Goal: Find specific page/section

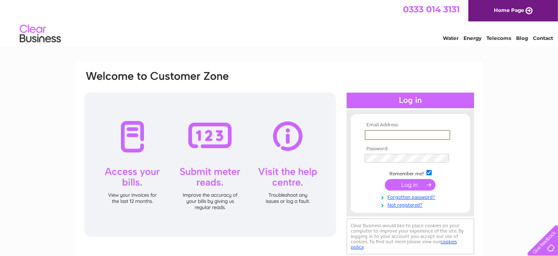
click at [396, 137] on input "text" at bounding box center [408, 135] width 86 height 10
type input "nicky@dglfabs.com"
click at [419, 187] on input "submit" at bounding box center [410, 184] width 51 height 12
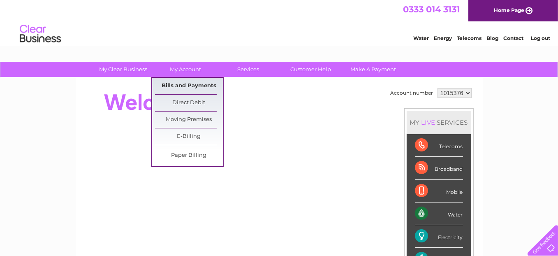
click at [188, 83] on link "Bills and Payments" at bounding box center [189, 86] width 68 height 16
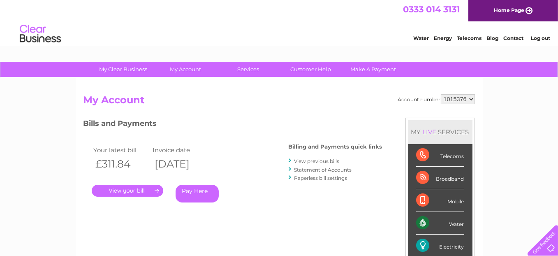
scroll to position [41, 0]
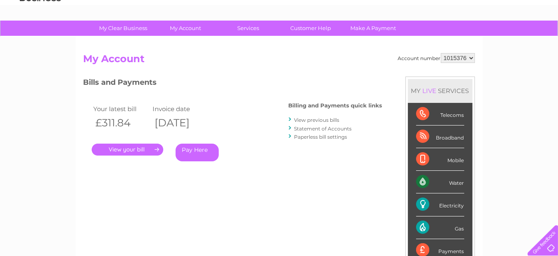
click at [142, 150] on link "." at bounding box center [128, 149] width 72 height 12
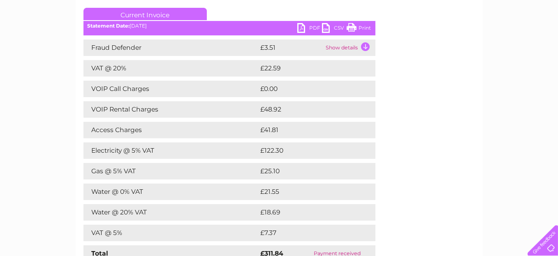
scroll to position [123, 0]
